Goal: Task Accomplishment & Management: Use online tool/utility

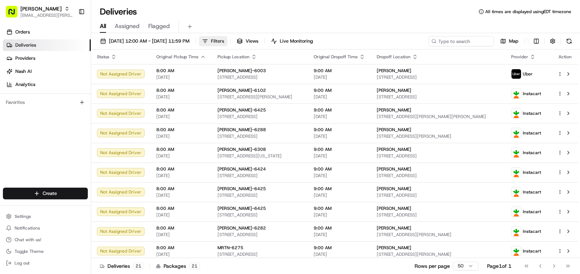
click at [224, 41] on span "Filters" at bounding box center [217, 41] width 13 height 7
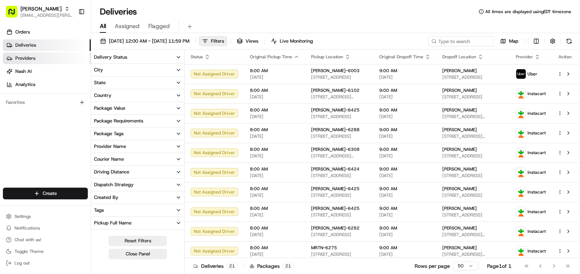
click at [19, 59] on span "Providers" at bounding box center [25, 58] width 20 height 7
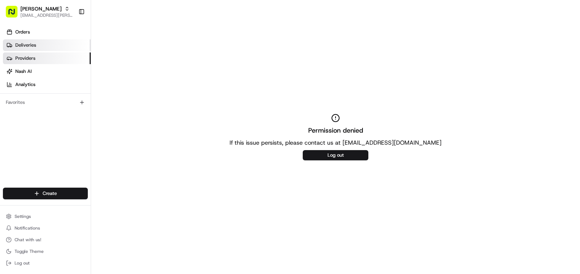
click at [24, 46] on span "Deliveries" at bounding box center [25, 45] width 21 height 7
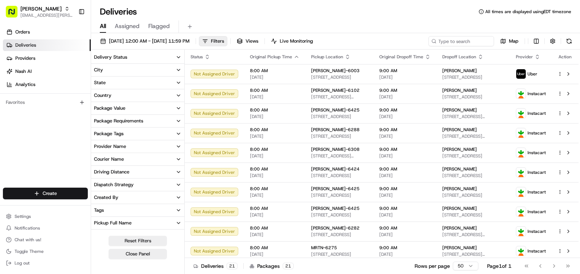
click at [129, 24] on span "Assigned" at bounding box center [127, 26] width 25 height 9
click at [107, 27] on div "All Assigned Flagged" at bounding box center [335, 26] width 489 height 13
click at [106, 29] on div "All Assigned Flagged" at bounding box center [335, 26] width 489 height 13
click at [99, 28] on div "All Assigned Flagged" at bounding box center [335, 26] width 489 height 13
click at [102, 27] on span "All" at bounding box center [103, 26] width 6 height 9
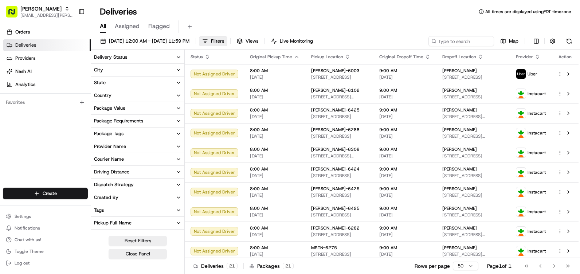
click at [177, 56] on icon "button" at bounding box center [179, 57] width 6 height 6
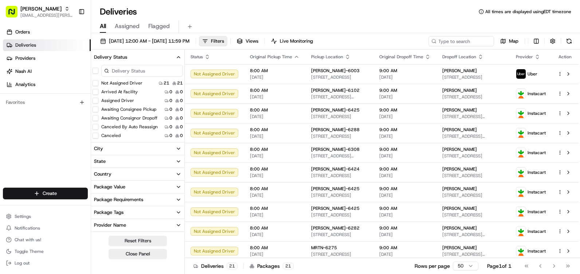
click at [177, 56] on icon "button" at bounding box center [179, 57] width 6 height 6
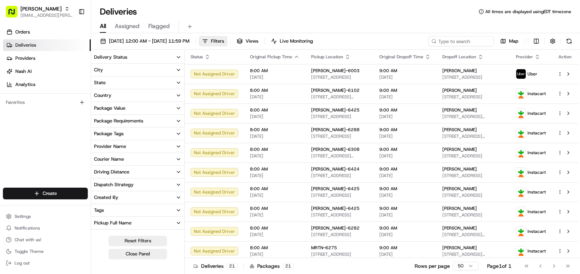
click at [151, 158] on button "Courier Name" at bounding box center [137, 159] width 93 height 12
click at [151, 159] on button "Courier Name" at bounding box center [137, 159] width 93 height 12
click at [140, 186] on button "Dispatch Strategy" at bounding box center [137, 185] width 93 height 12
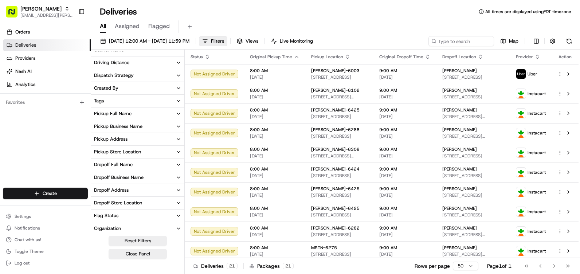
click at [133, 152] on div "Pickup Store Location" at bounding box center [117, 152] width 47 height 7
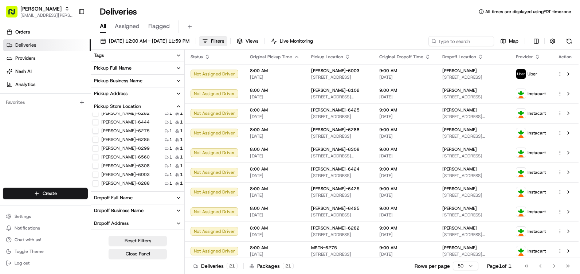
scroll to position [0, 0]
click at [144, 105] on button "Pickup Store Location" at bounding box center [137, 106] width 93 height 12
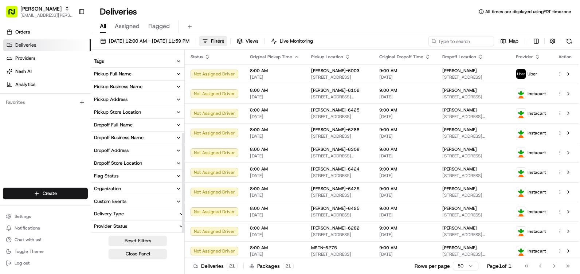
scroll to position [149, 0]
click at [137, 256] on button "Close Panel" at bounding box center [138, 254] width 58 height 10
